Goal: Book appointment/travel/reservation

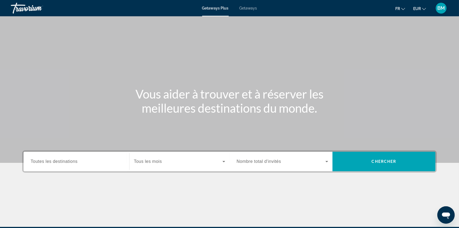
click at [247, 8] on span "Getaways" at bounding box center [249, 8] width 18 height 4
click at [388, 167] on span "Search widget" at bounding box center [384, 161] width 103 height 13
